Goal: Task Accomplishment & Management: Use online tool/utility

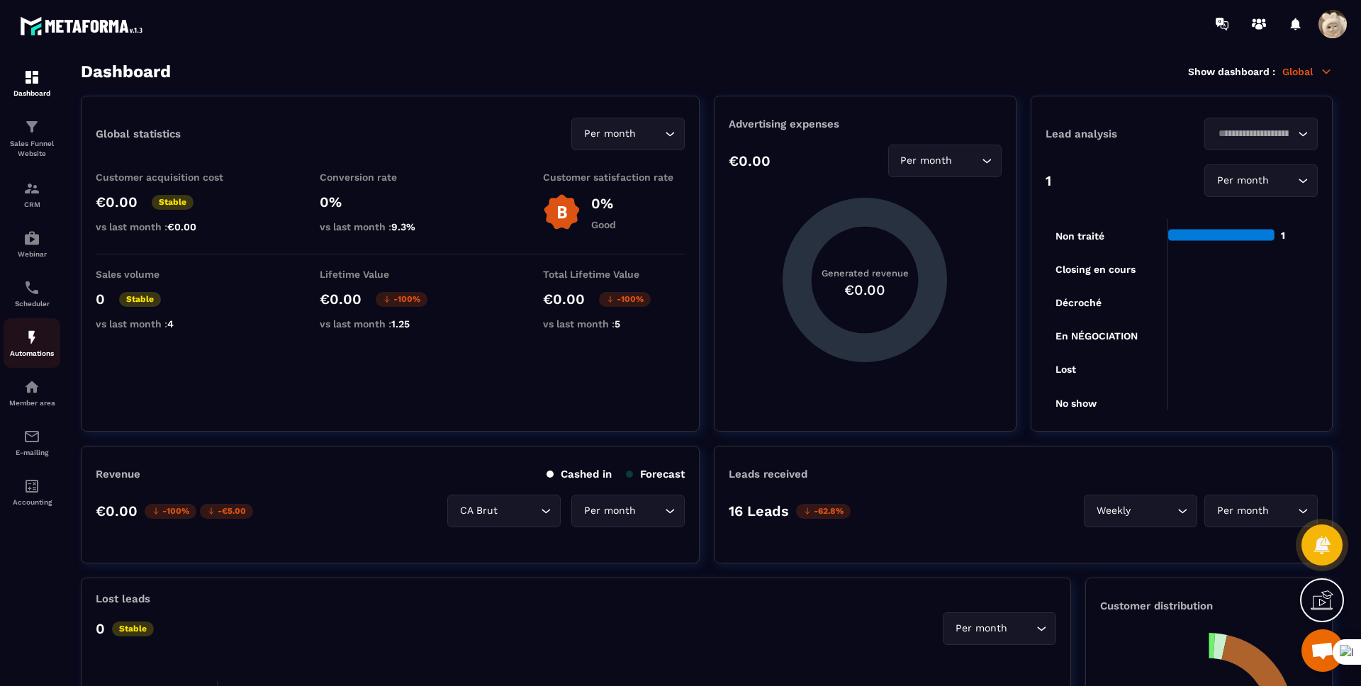
click at [35, 341] on img at bounding box center [31, 337] width 17 height 17
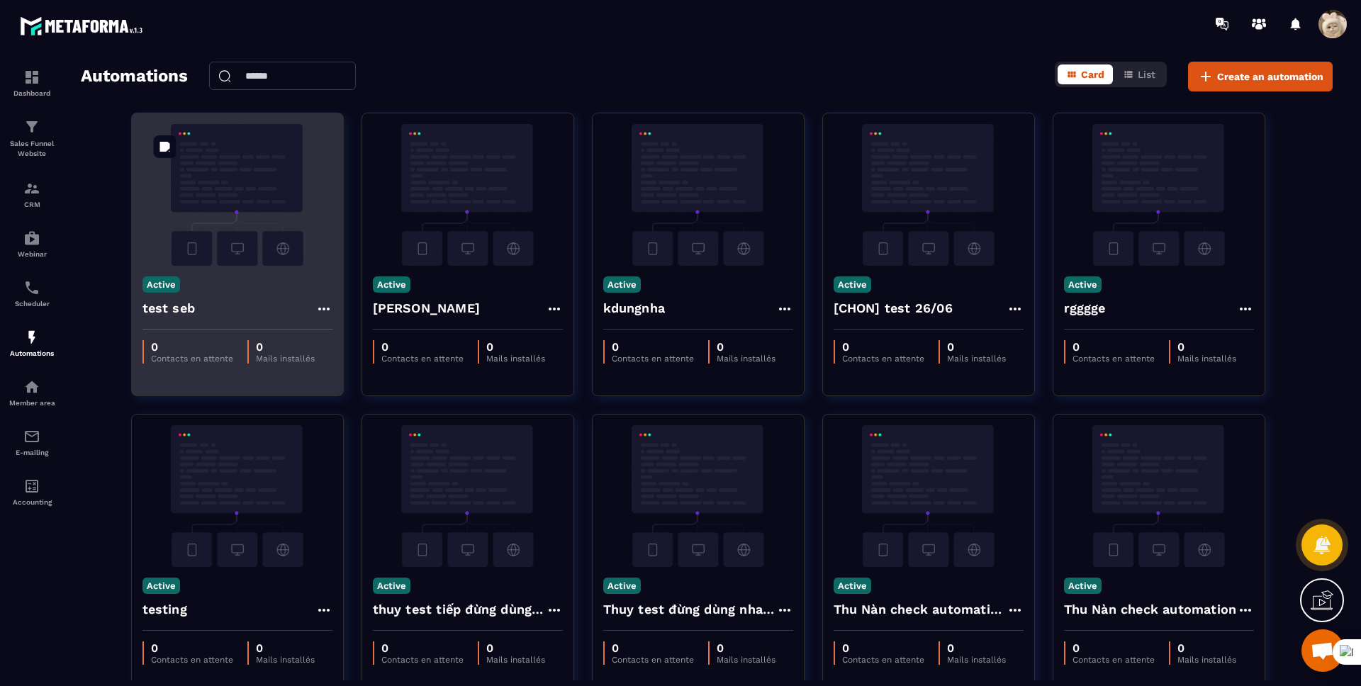
click at [245, 261] on img at bounding box center [237, 195] width 190 height 142
click at [238, 293] on div "Active test seb" at bounding box center [237, 298] width 211 height 64
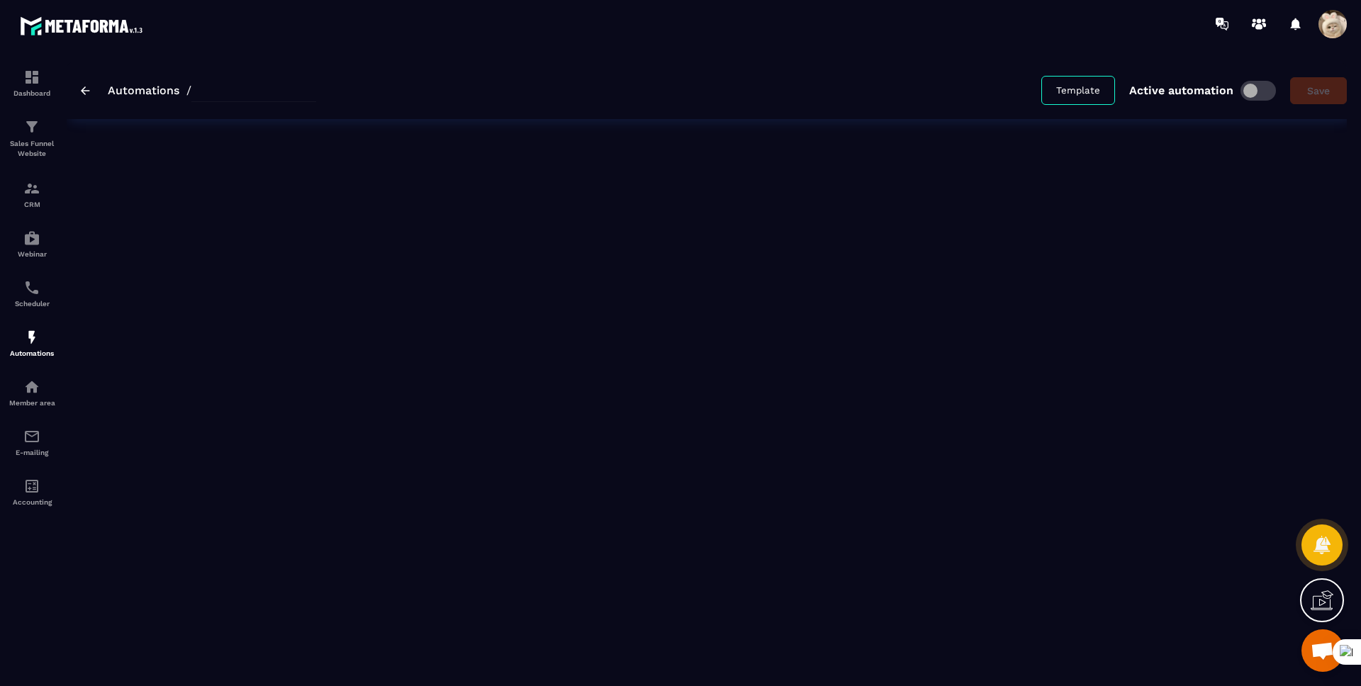
click at [225, 224] on div "Automations / Template Active automation Save" at bounding box center [707, 366] width 1280 height 608
type input "********"
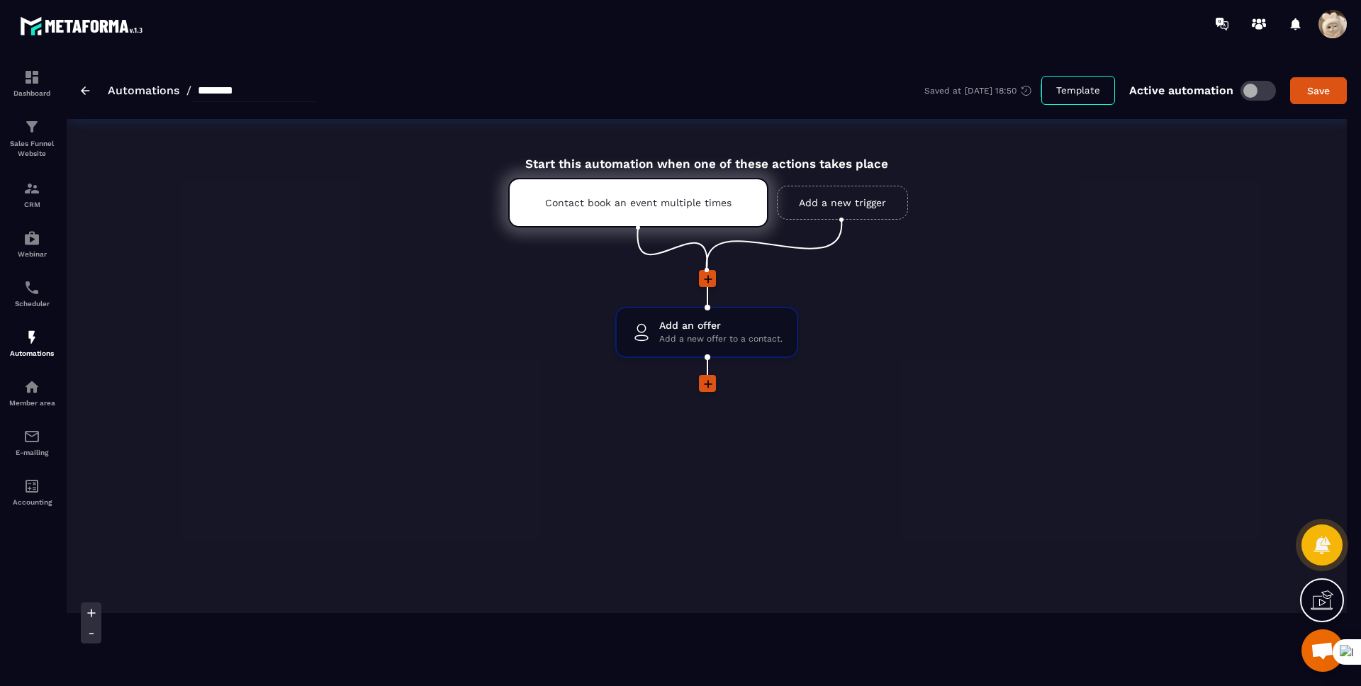
click at [707, 384] on icon at bounding box center [708, 384] width 9 height 9
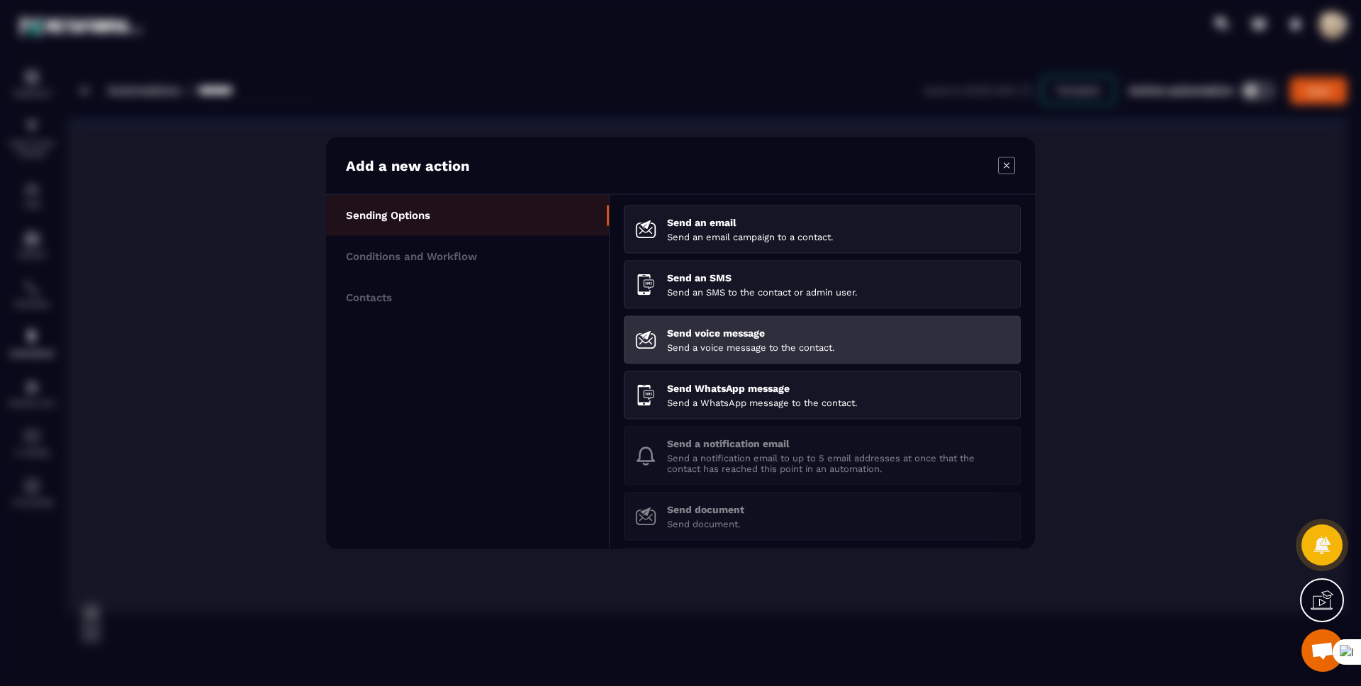
click at [710, 330] on p "Send voice message" at bounding box center [838, 332] width 342 height 11
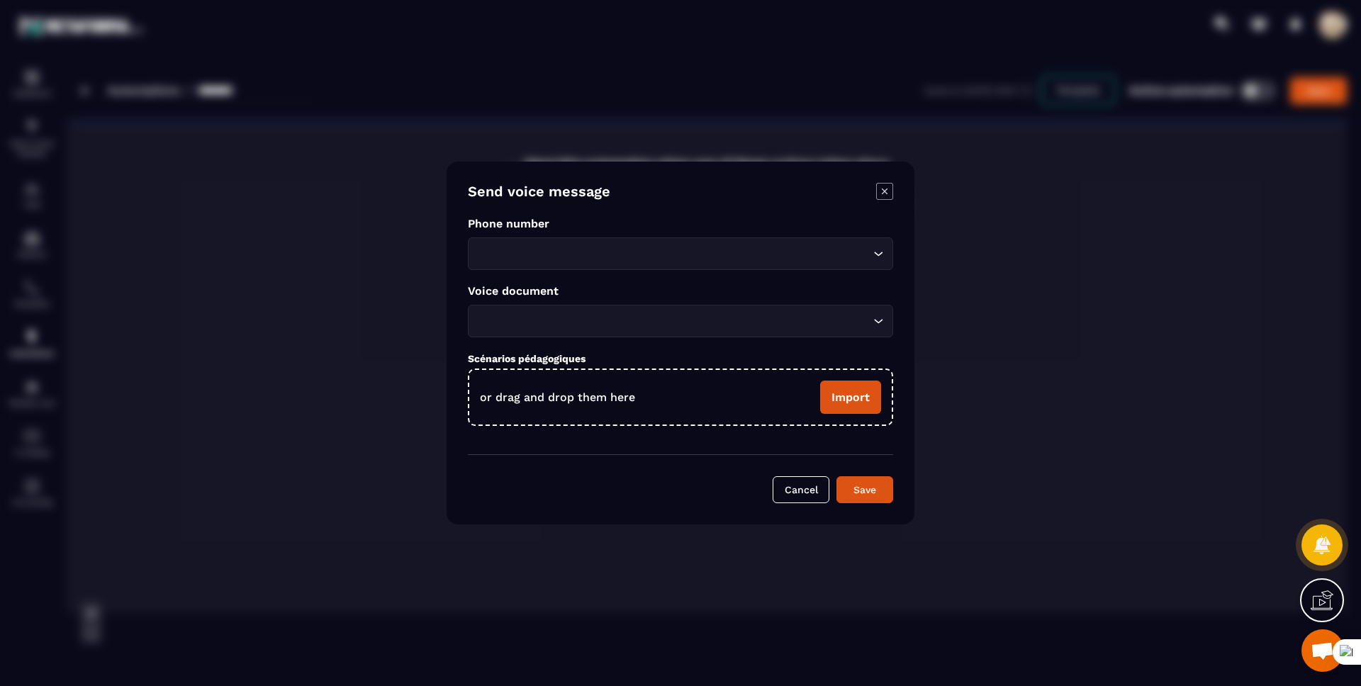
click at [566, 253] on input "Search for option" at bounding box center [673, 254] width 393 height 16
click at [293, 348] on div "Modal window" at bounding box center [680, 343] width 1361 height 686
click at [608, 260] on input "Search for option" at bounding box center [673, 254] width 393 height 16
